Goal: Navigation & Orientation: Find specific page/section

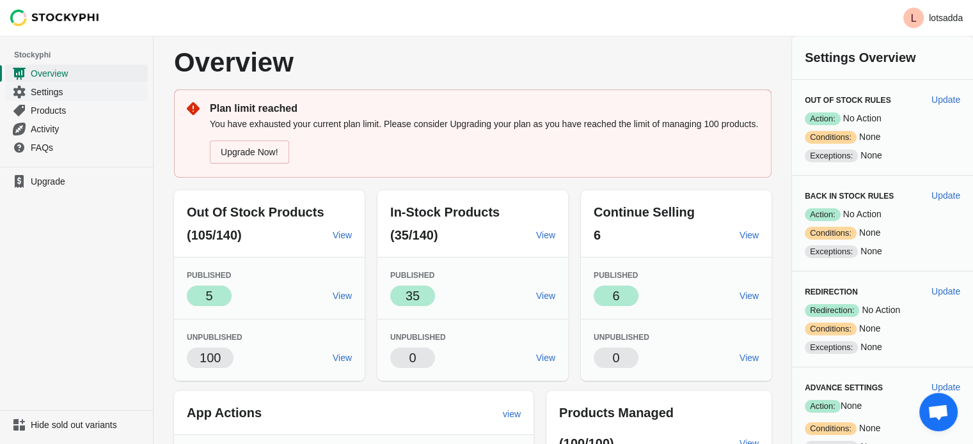
click at [51, 95] on span "Settings" at bounding box center [88, 92] width 114 height 13
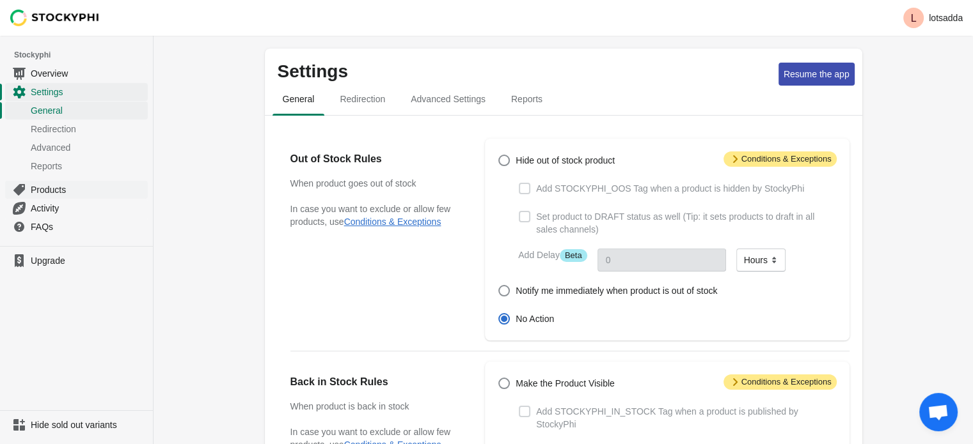
click at [52, 189] on span "Products" at bounding box center [88, 190] width 114 height 13
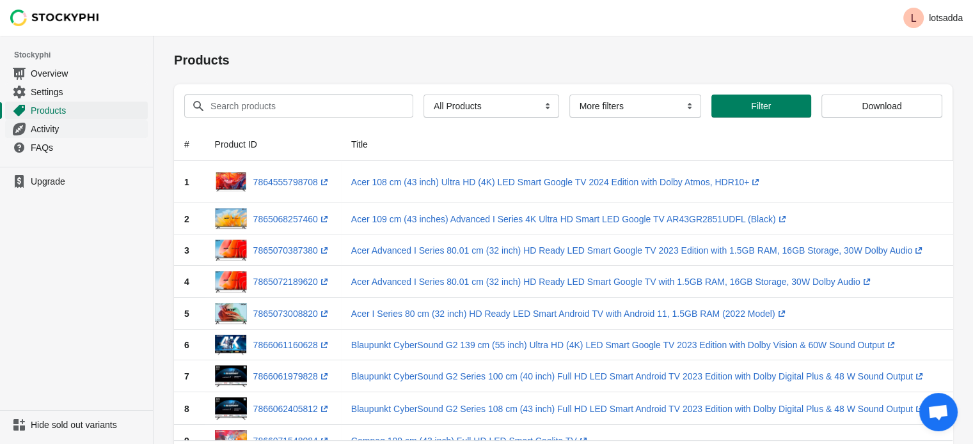
click at [67, 127] on span "Activity" at bounding box center [88, 129] width 114 height 13
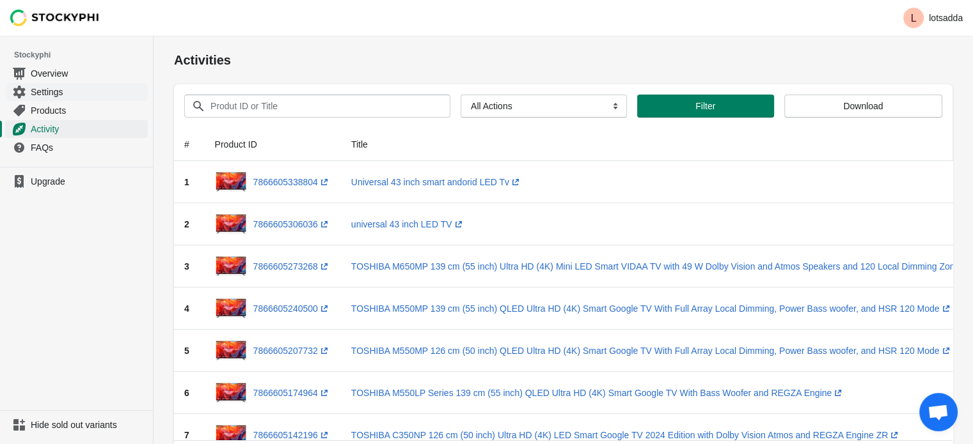
click at [72, 89] on span "Settings" at bounding box center [88, 92] width 114 height 13
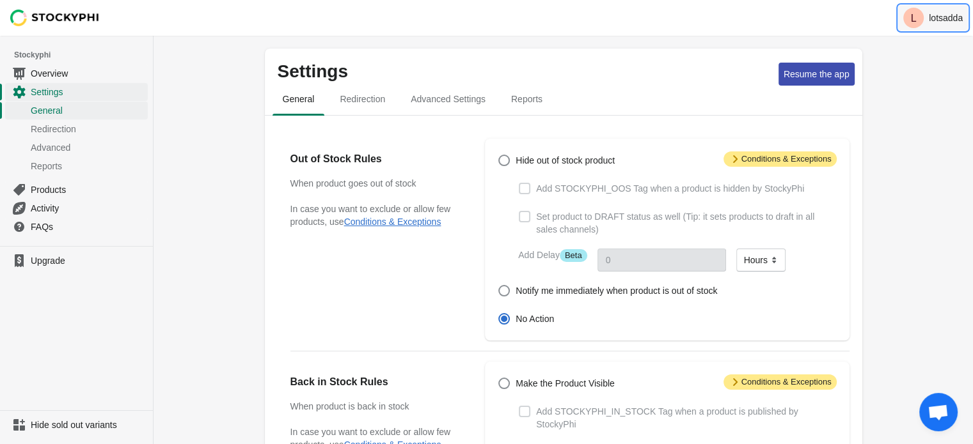
click at [922, 22] on button "L lotsadda" at bounding box center [933, 18] width 70 height 26
click at [58, 68] on span "Overview" at bounding box center [88, 73] width 114 height 13
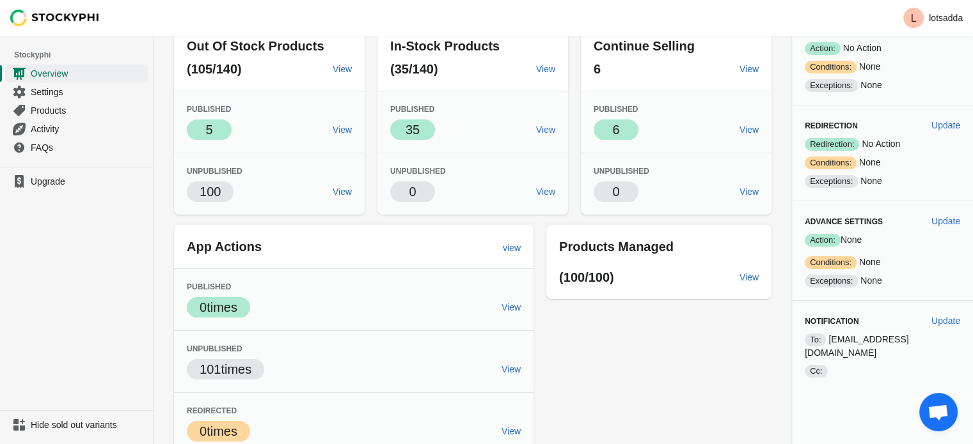
scroll to position [238, 0]
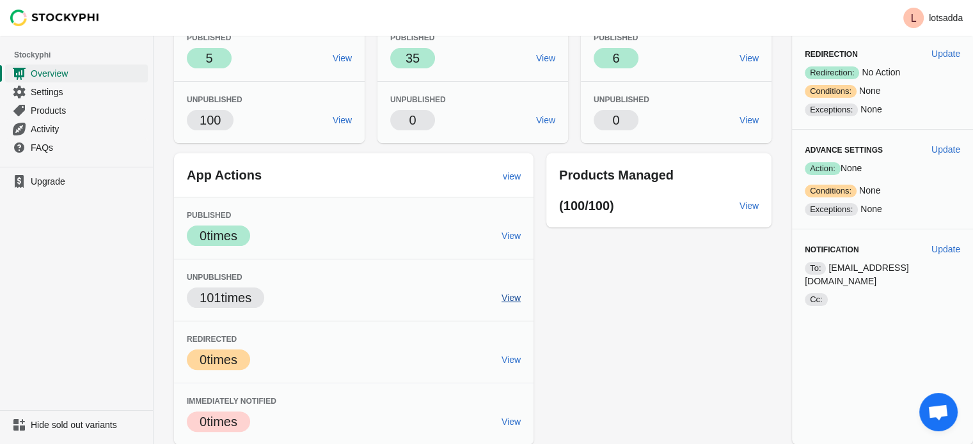
click at [526, 288] on link "View" at bounding box center [510, 297] width 29 height 23
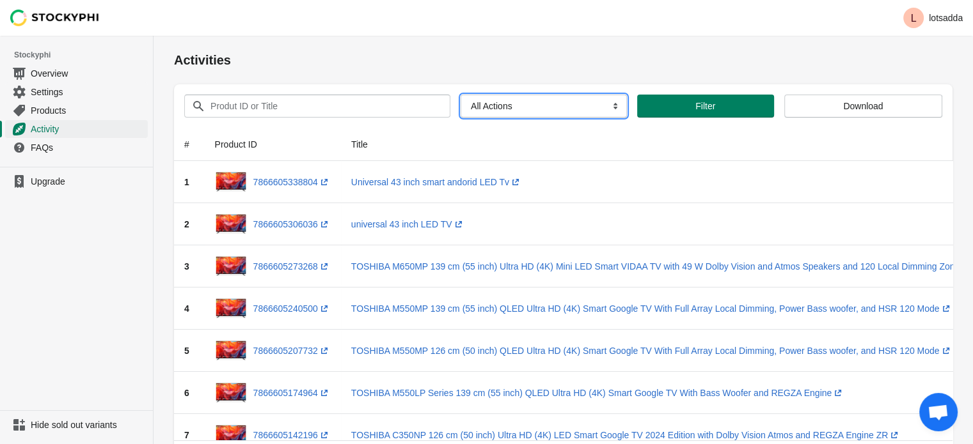
click at [529, 103] on select "All Actions Hide Products Show Products Redirect Products Send Notification" at bounding box center [543, 106] width 166 height 23
click at [417, 34] on div "L lotsadda" at bounding box center [562, 18] width 819 height 36
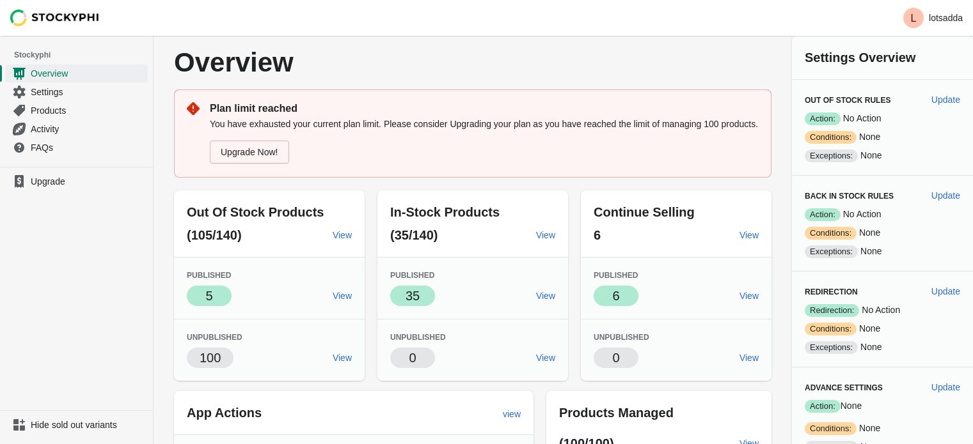
scroll to position [238, 0]
